Goal: Transaction & Acquisition: Obtain resource

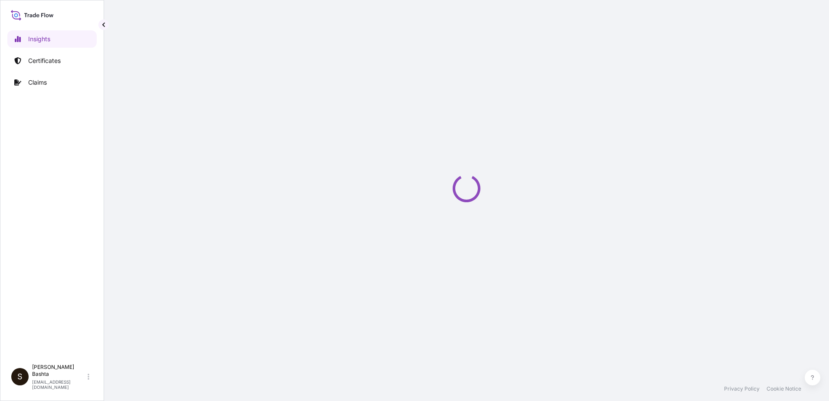
select select "2025"
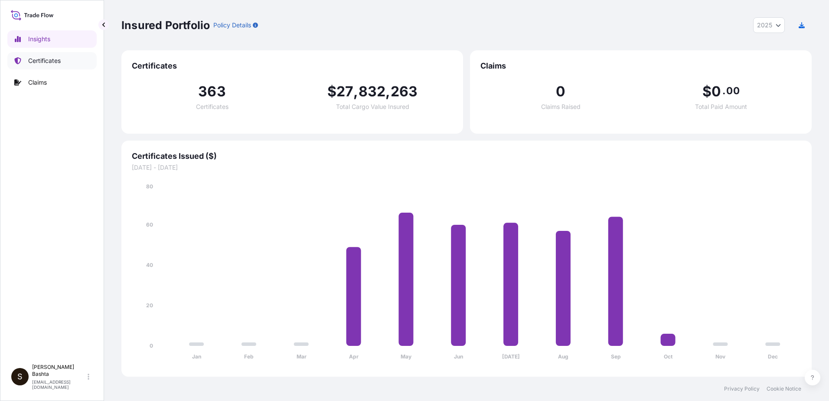
click at [50, 60] on p "Certificates" at bounding box center [44, 60] width 33 height 9
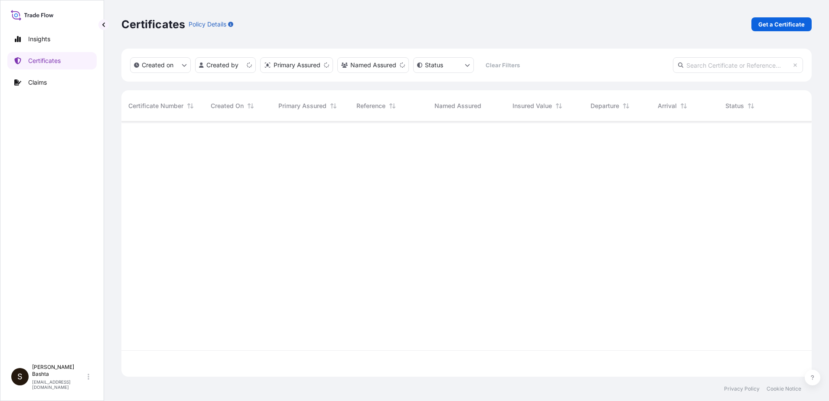
scroll to position [253, 684]
click at [798, 23] on p "Get a Certificate" at bounding box center [781, 24] width 46 height 9
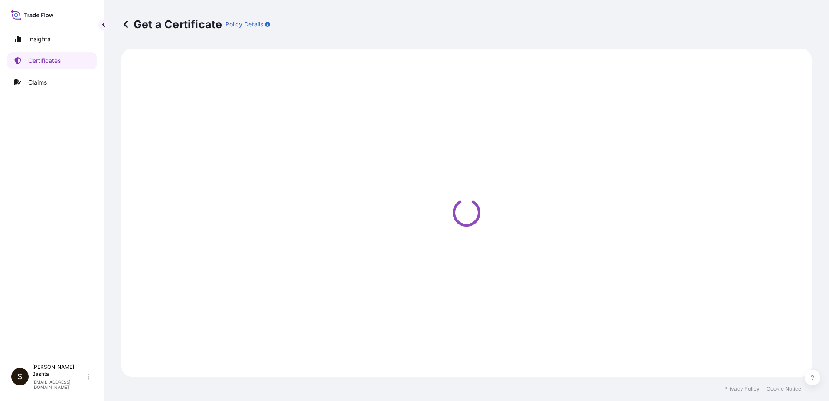
select select "Barge"
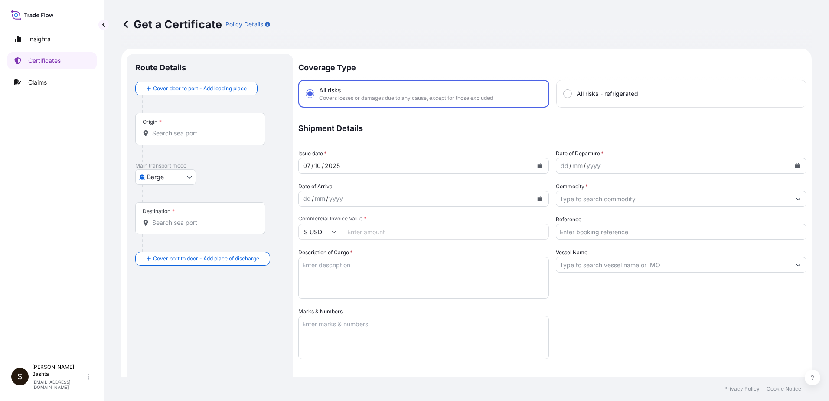
drag, startPoint x: 163, startPoint y: 127, endPoint x: 180, endPoint y: 131, distance: 17.5
click at [163, 128] on div "Origin *" at bounding box center [200, 129] width 130 height 32
click at [163, 129] on input "Origin *" at bounding box center [203, 133] width 102 height 9
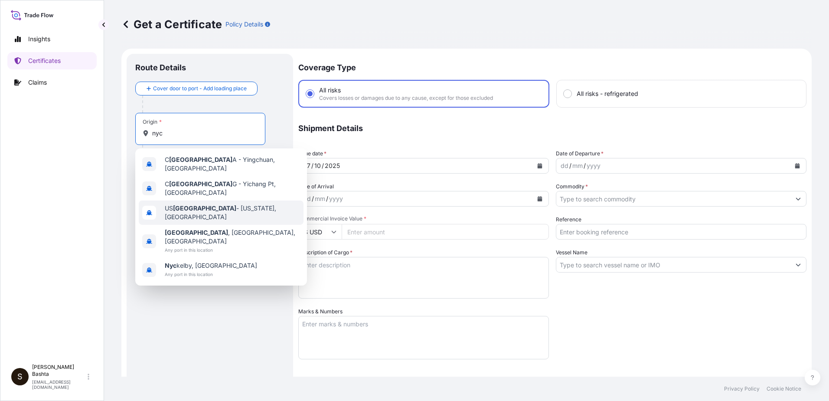
click at [220, 204] on span "US NYC - New York, United States" at bounding box center [232, 212] width 135 height 17
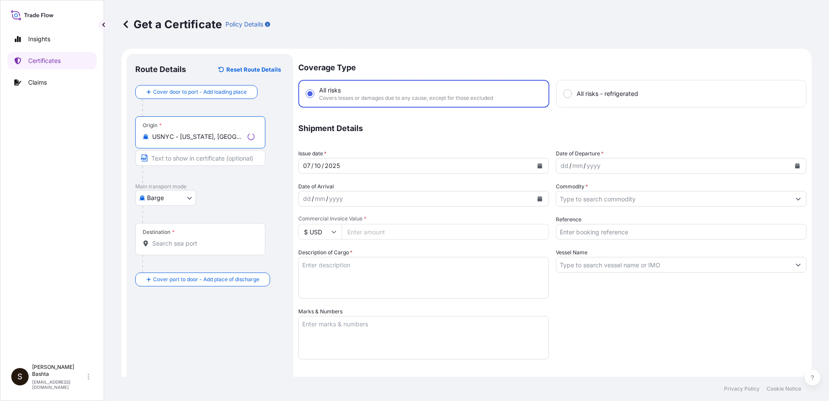
type input "USNYC - New York, United States"
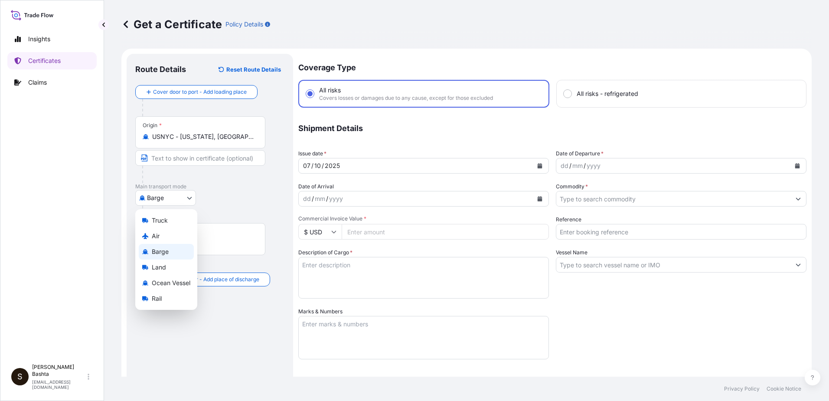
click at [184, 197] on body "0 options available. 5 options available. Insights Certificates Claims S Stella…" at bounding box center [414, 200] width 829 height 401
click at [166, 234] on div "Air" at bounding box center [166, 236] width 55 height 16
select select "Air"
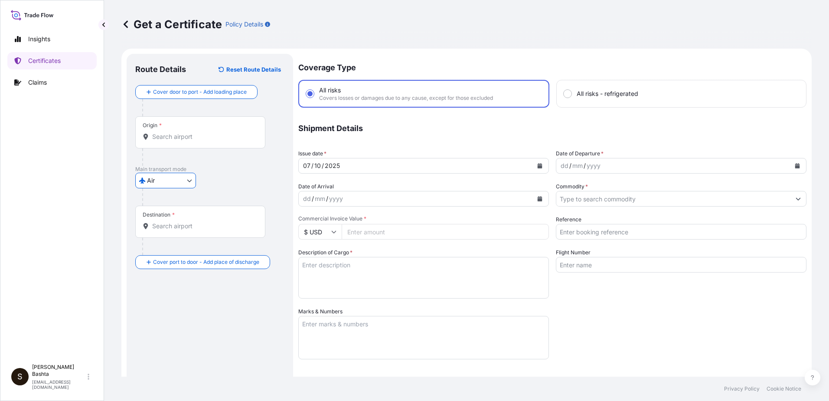
click at [181, 227] on input "Destination *" at bounding box center [203, 226] width 102 height 9
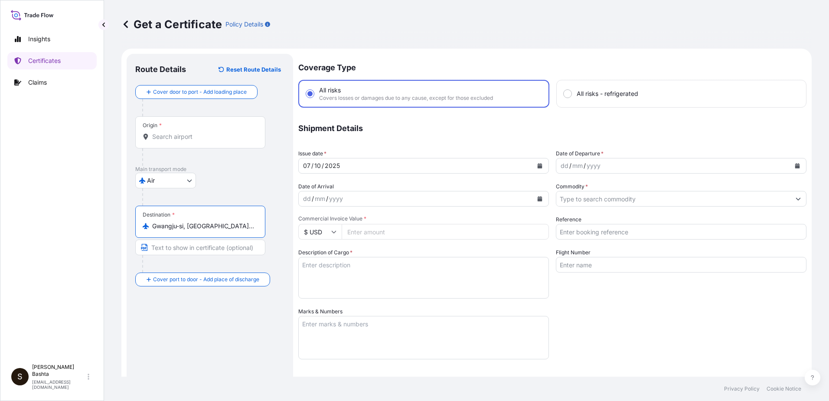
type input "Gwangju-si, Gyeonggi-do, South Korea"
click at [561, 170] on div "dd" at bounding box center [565, 165] width 10 height 10
click at [793, 195] on button "Show suggestions" at bounding box center [798, 199] width 16 height 16
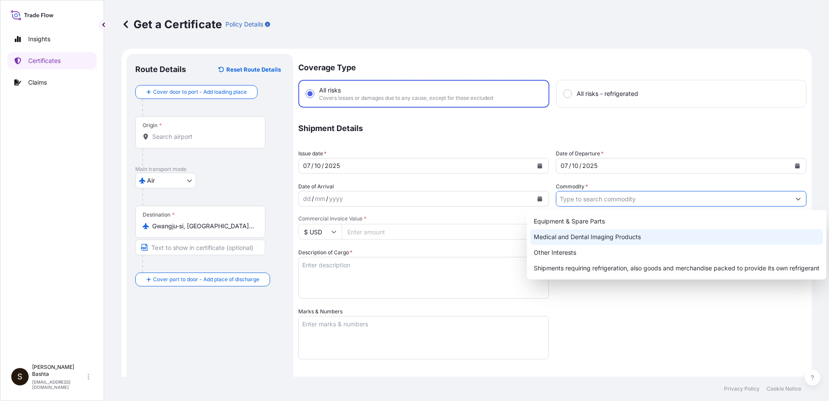
click at [626, 233] on div "Medical and Dental Imaging Products" at bounding box center [676, 237] width 293 height 16
type input "Medical and Dental Imaging Products"
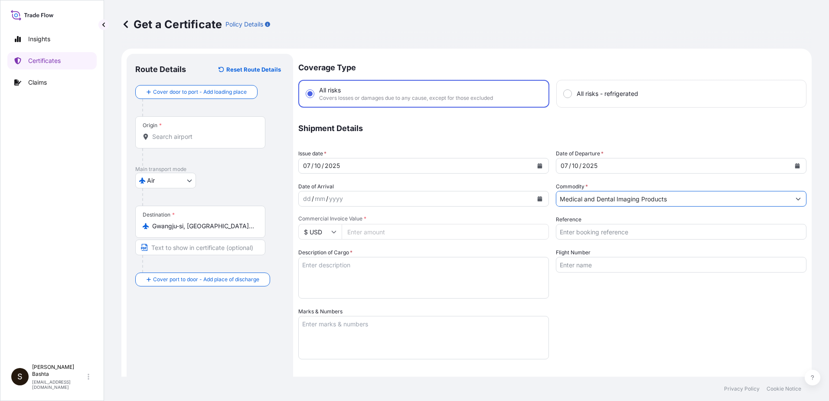
click at [597, 234] on input "Reference" at bounding box center [681, 232] width 251 height 16
type input "21244586"
click at [389, 235] on input "Commercial Invoice Value *" at bounding box center [445, 232] width 207 height 16
type input "1200.00"
click at [355, 268] on textarea "Description of Cargo *" at bounding box center [423, 278] width 251 height 42
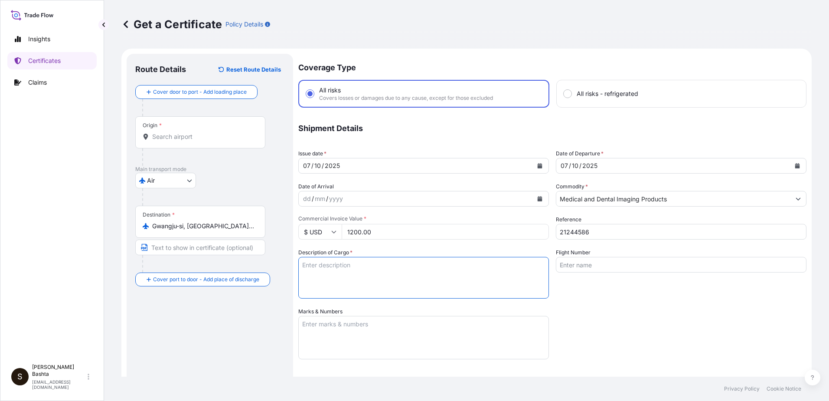
click at [310, 264] on textarea "Description of Cargo *" at bounding box center [423, 278] width 251 height 42
type textarea "MEDICAL AND DENTAL IMAGING PRODUCTS"
click at [326, 324] on textarea "Marks & Numbers" at bounding box center [423, 337] width 251 height 43
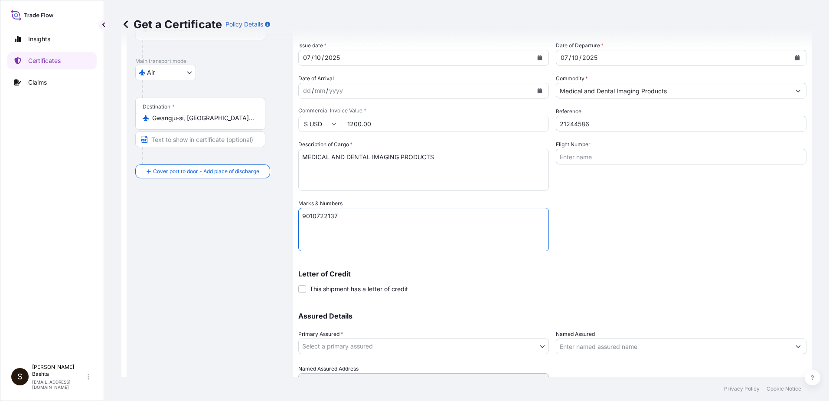
scroll to position [130, 0]
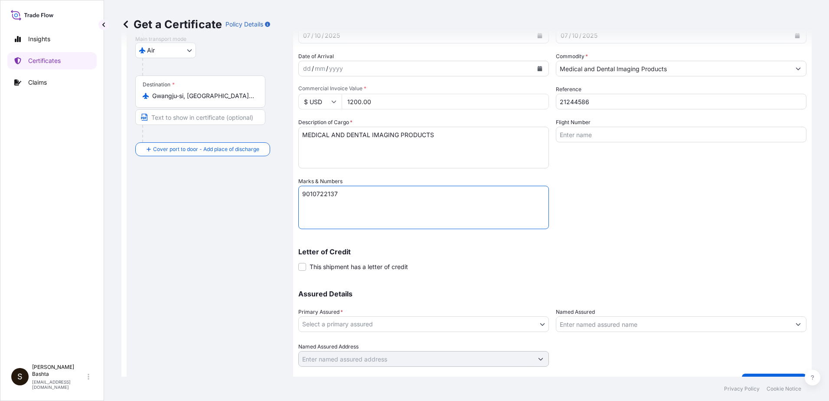
type textarea "9010722137"
click at [543, 323] on body "Insights Certificates Claims S Stella Bashta stella.bashta@carestream.com Get a…" at bounding box center [414, 200] width 829 height 401
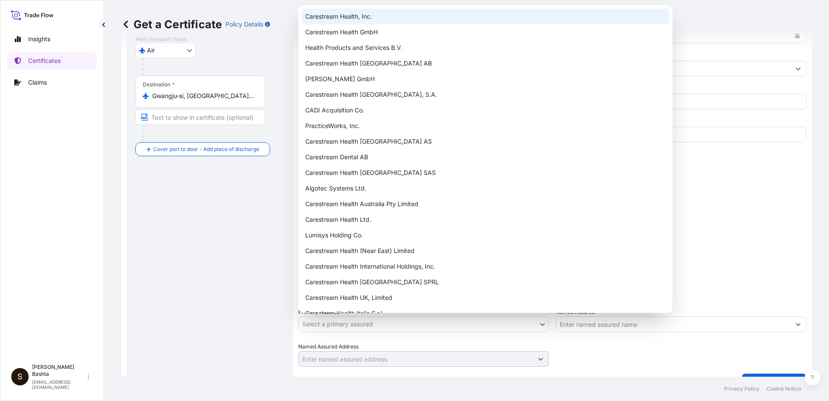
click at [368, 22] on div "Carestream Health, Inc." at bounding box center [485, 17] width 367 height 16
select select "32008"
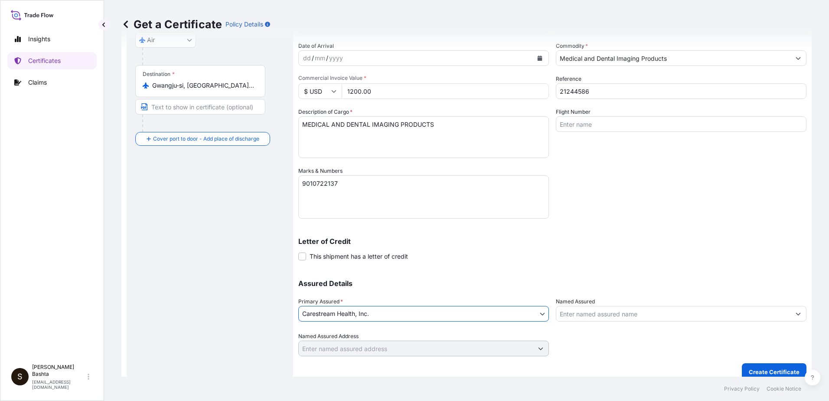
scroll to position [150, 0]
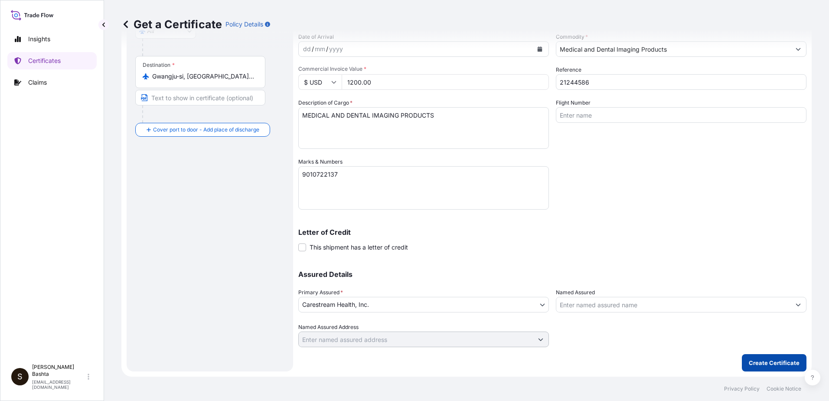
click at [777, 363] on p "Create Certificate" at bounding box center [774, 362] width 51 height 9
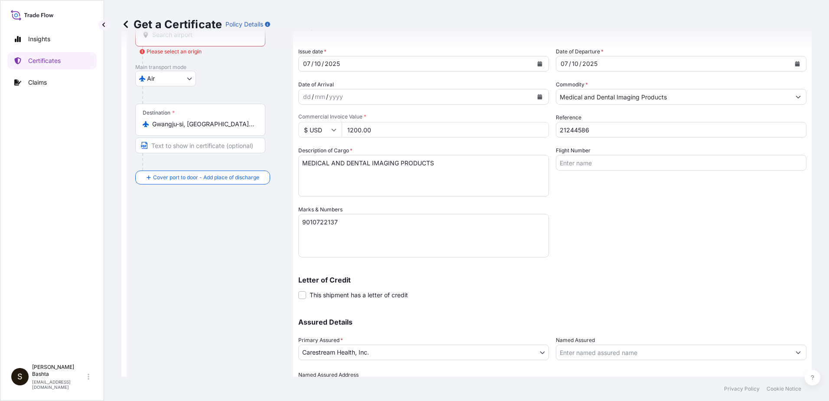
scroll to position [0, 0]
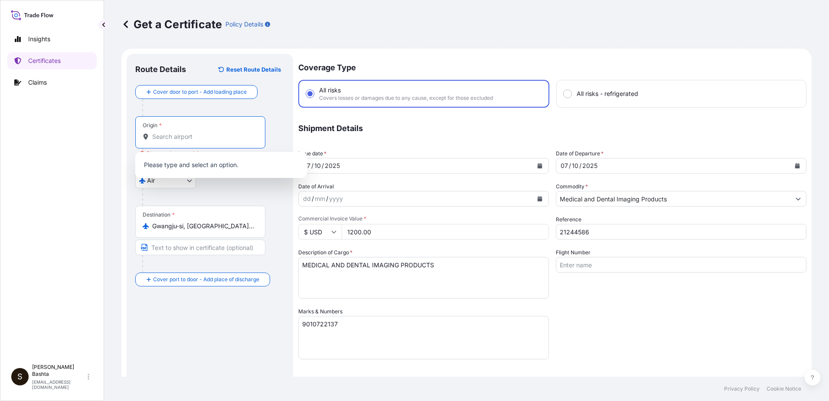
click at [166, 137] on input "Origin * Please select an origin" at bounding box center [203, 136] width 102 height 9
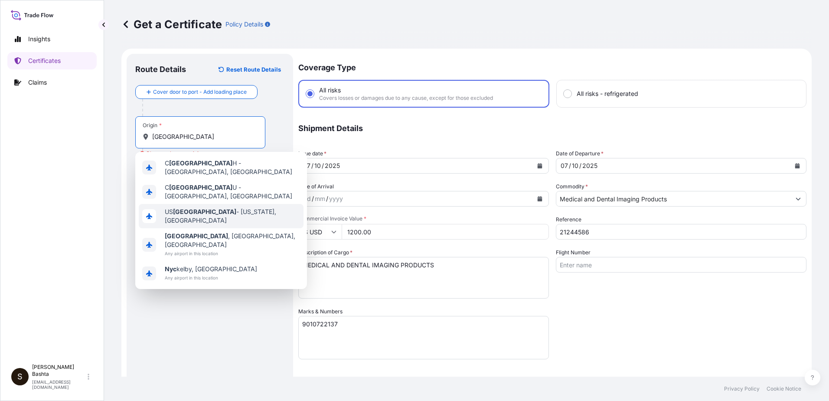
click at [191, 209] on span "US NYC - New York, United States" at bounding box center [232, 215] width 135 height 17
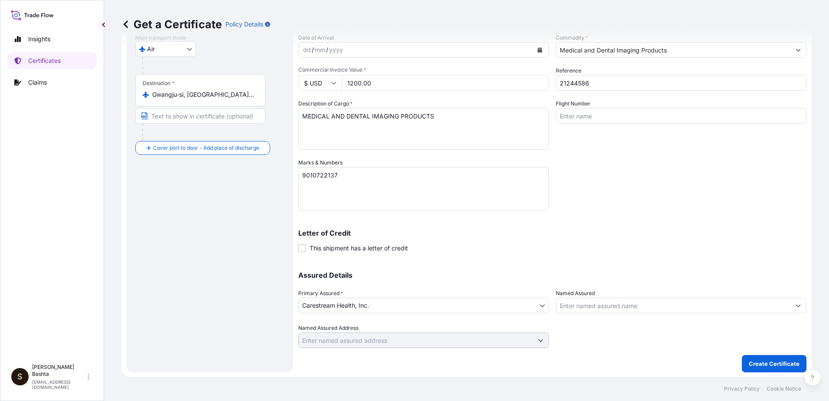
scroll to position [150, 0]
type input "USNYC - New York, United States"
click at [754, 364] on p "Create Certificate" at bounding box center [774, 362] width 51 height 9
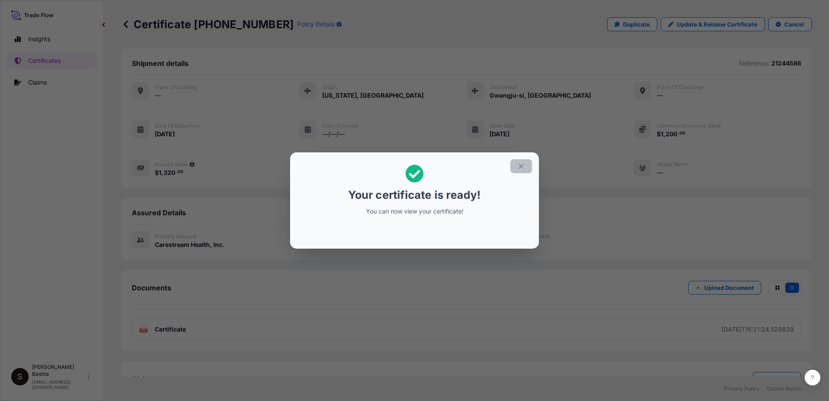
click at [523, 166] on icon "button" at bounding box center [521, 166] width 8 height 8
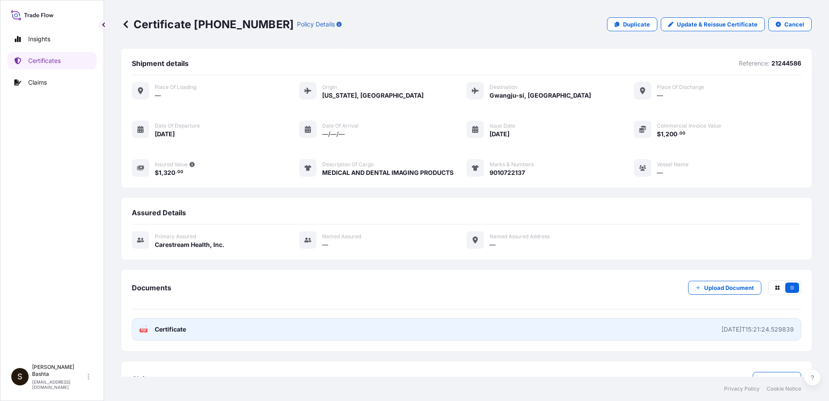
click at [146, 330] on text "PDF" at bounding box center [144, 330] width 6 height 3
